Goal: Use online tool/utility: Use online tool/utility

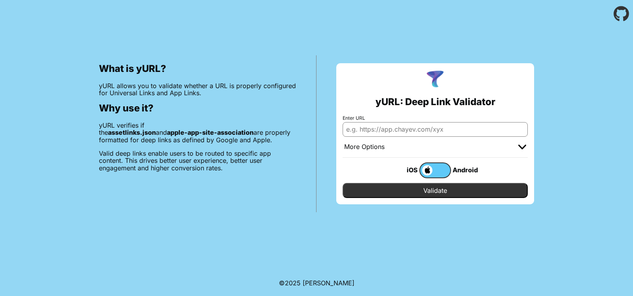
click at [437, 129] on input "Enter URL" at bounding box center [435, 129] width 185 height 14
paste input "[DOMAIN_NAME]"
type input "[DOMAIN_NAME]"
click at [436, 191] on input "Validate" at bounding box center [435, 190] width 185 height 15
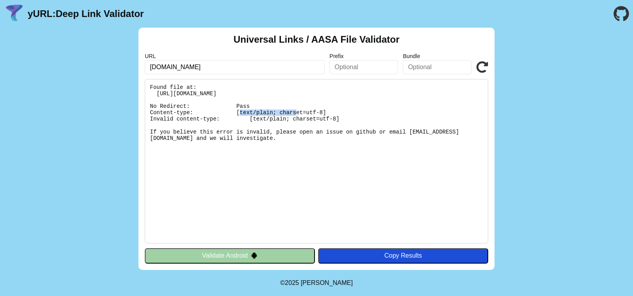
drag, startPoint x: 222, startPoint y: 104, endPoint x: 254, endPoint y: 102, distance: 32.1
click at [254, 102] on pre "Found file at: [URL][DOMAIN_NAME] No Redirect: Pass Content-type: [text/plain; …" at bounding box center [317, 161] width 344 height 165
drag, startPoint x: 162, startPoint y: 135, endPoint x: 248, endPoint y: 132, distance: 86.0
click at [248, 132] on pre "Found file at: [URL][DOMAIN_NAME] No Redirect: Pass Content-type: [text/plain; …" at bounding box center [317, 161] width 344 height 165
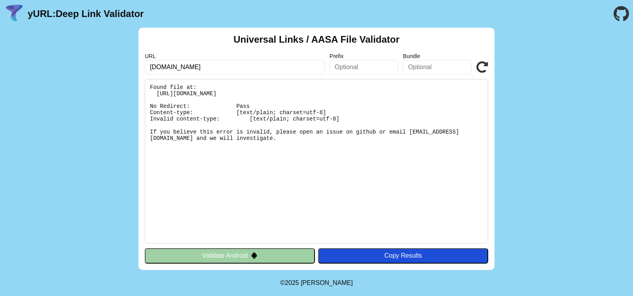
click at [268, 135] on pre "Found file at: [URL][DOMAIN_NAME] No Redirect: Pass Content-type: [text/plain; …" at bounding box center [317, 161] width 344 height 165
drag, startPoint x: 307, startPoint y: 133, endPoint x: 405, endPoint y: 120, distance: 99.0
click at [401, 120] on pre "Found file at: https://styleystore.com/.well-known/apple-app-site-association N…" at bounding box center [317, 161] width 344 height 165
click at [415, 155] on pre "Found file at: https://styleystore.com/.well-known/apple-app-site-association N…" at bounding box center [317, 161] width 344 height 165
click at [174, 89] on pre "Found file at: https://styleystore.com/.well-known/apple-app-site-association N…" at bounding box center [317, 161] width 344 height 165
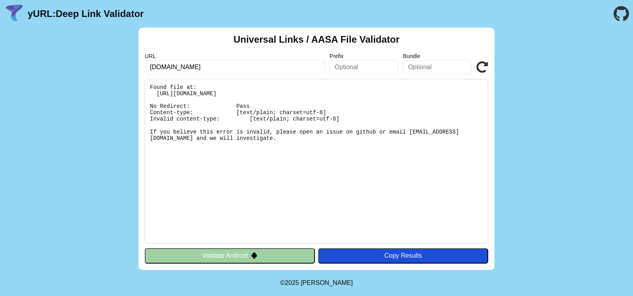
drag, startPoint x: 277, startPoint y: 105, endPoint x: 367, endPoint y: 101, distance: 89.5
click at [357, 104] on pre "Found file at: https://styleystore.com/.well-known/apple-app-site-association N…" at bounding box center [317, 161] width 344 height 165
click at [368, 69] on input "text" at bounding box center [364, 67] width 69 height 14
click at [451, 72] on input "text" at bounding box center [437, 67] width 69 height 14
click at [380, 72] on input "text" at bounding box center [364, 67] width 69 height 14
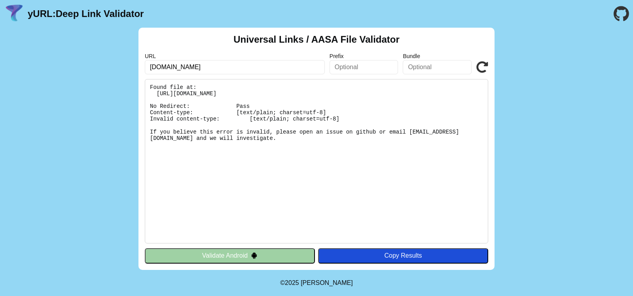
click at [380, 71] on input "text" at bounding box center [364, 67] width 69 height 14
click at [371, 70] on input "text" at bounding box center [364, 67] width 69 height 14
click at [407, 69] on input "text" at bounding box center [437, 67] width 69 height 14
